Goal: Task Accomplishment & Management: Use online tool/utility

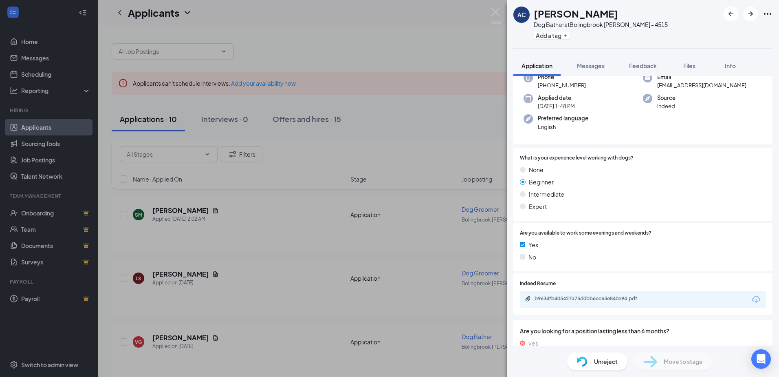
scroll to position [74, 0]
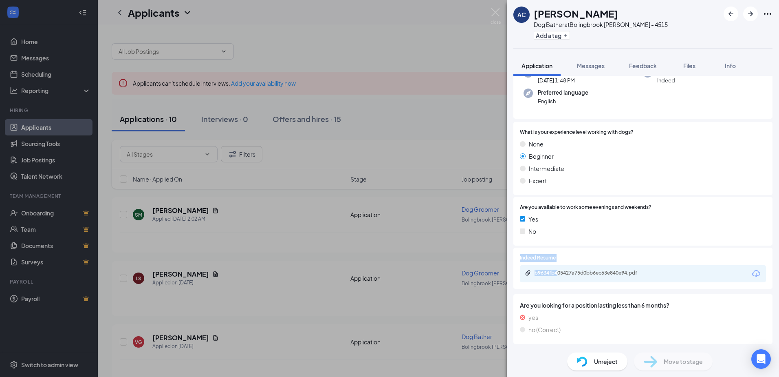
drag, startPoint x: 559, startPoint y: 266, endPoint x: 417, endPoint y: 262, distance: 141.5
click at [417, 262] on div "AC [PERSON_NAME] Dog Bather at [GEOGRAPHIC_DATA] [PERSON_NAME] - 4515 Add a tag…" at bounding box center [389, 188] width 779 height 377
drag, startPoint x: 417, startPoint y: 262, endPoint x: 419, endPoint y: 256, distance: 6.4
click at [419, 256] on div "AC [PERSON_NAME] Dog Bather at [GEOGRAPHIC_DATA] [PERSON_NAME] - 4515 Add a tag…" at bounding box center [389, 188] width 779 height 377
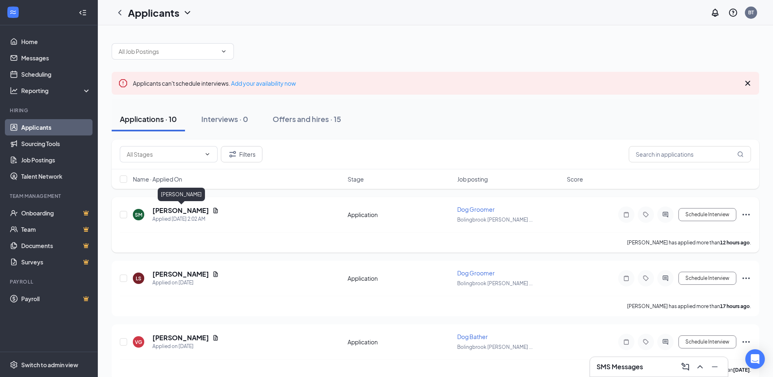
click at [209, 210] on h5 "[PERSON_NAME]" at bounding box center [180, 210] width 57 height 9
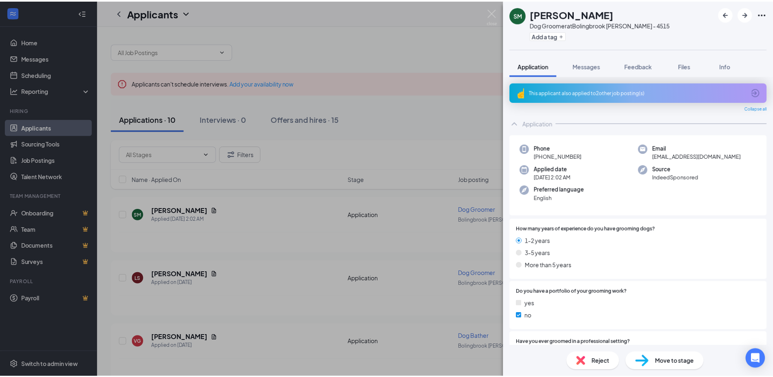
scroll to position [163, 0]
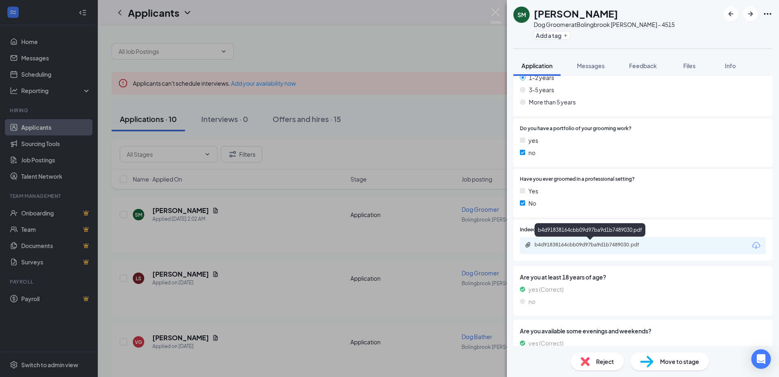
click at [568, 245] on div "b4d91838164cbb09d97ba9d1b7489030.pdf" at bounding box center [592, 244] width 114 height 7
click at [384, 173] on div "SM [PERSON_NAME] Dog Groomer at [GEOGRAPHIC_DATA] [PERSON_NAME] - 4515 Add a ta…" at bounding box center [389, 188] width 779 height 377
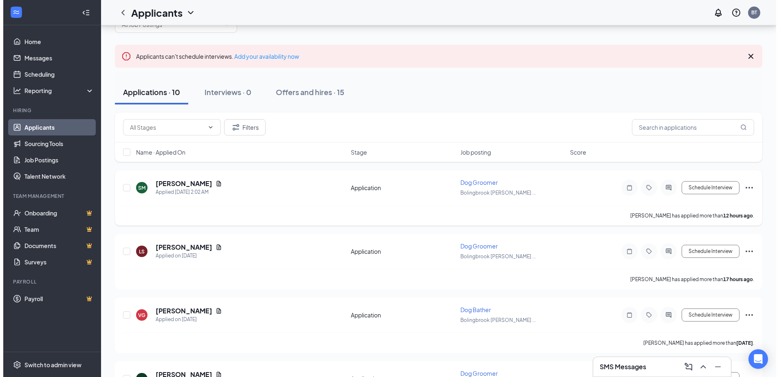
scroll to position [122, 0]
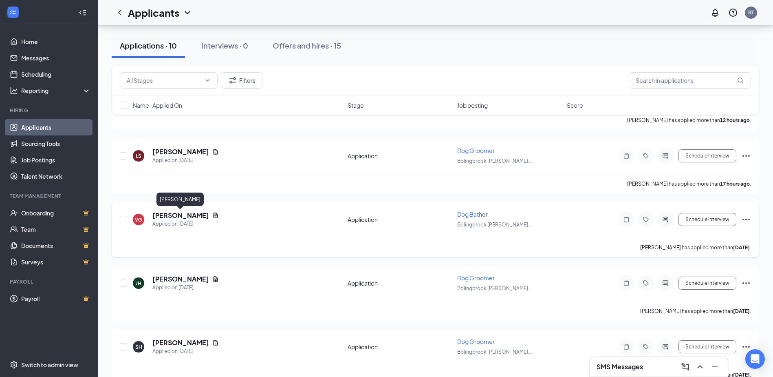
click at [190, 216] on h5 "[PERSON_NAME]" at bounding box center [180, 215] width 57 height 9
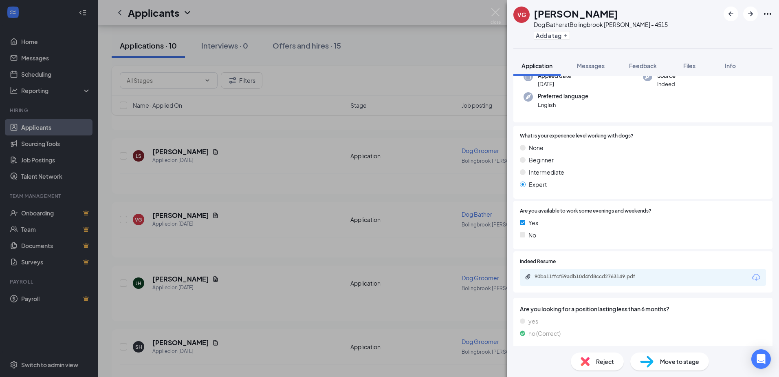
scroll to position [74, 0]
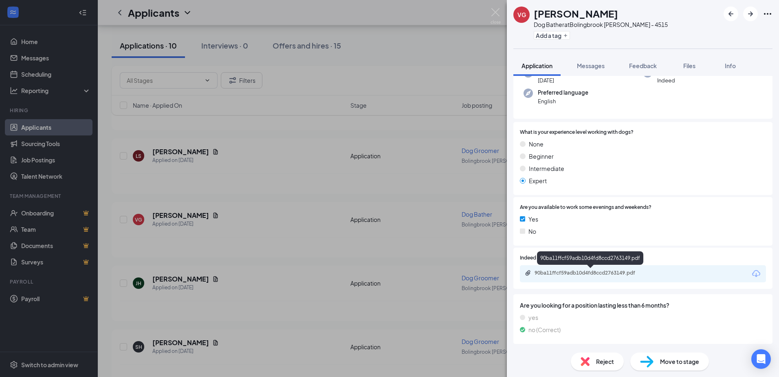
click at [595, 279] on div "90ba11ffcf59adb10d4fd8ccd2763149.pdf" at bounding box center [643, 273] width 246 height 17
drag, startPoint x: 595, startPoint y: 279, endPoint x: 568, endPoint y: 271, distance: 28.1
click at [568, 271] on div "90ba11ffcf59adb10d4fd8ccd2763149.pdf" at bounding box center [592, 272] width 114 height 7
